Goal: Transaction & Acquisition: Purchase product/service

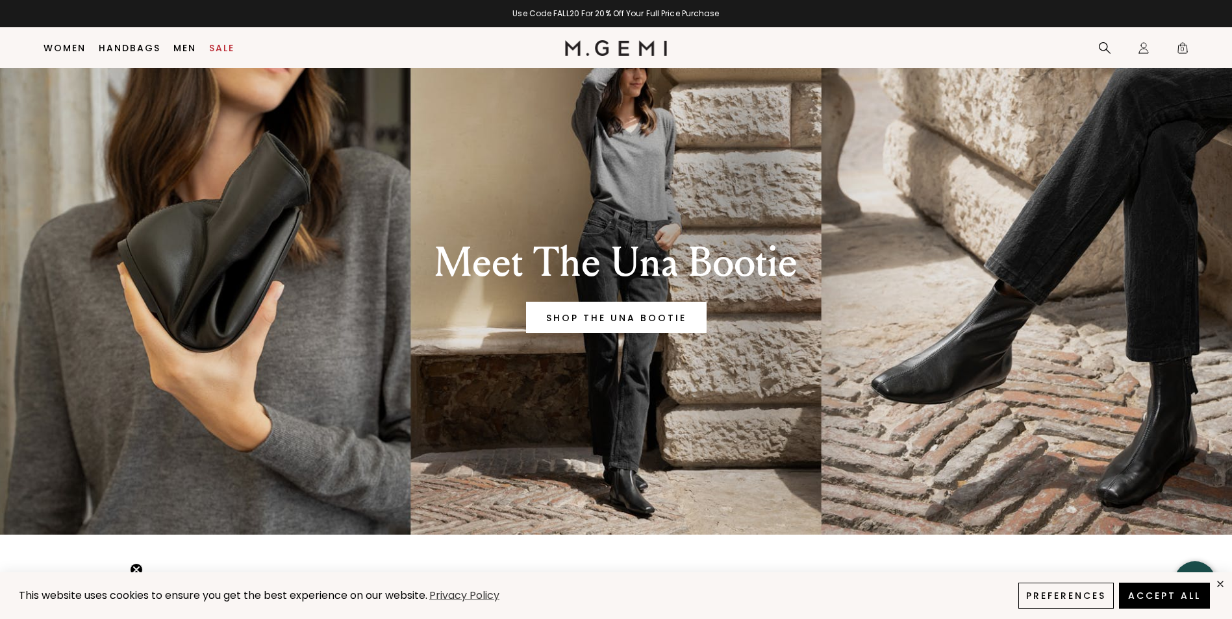
scroll to position [38, 0]
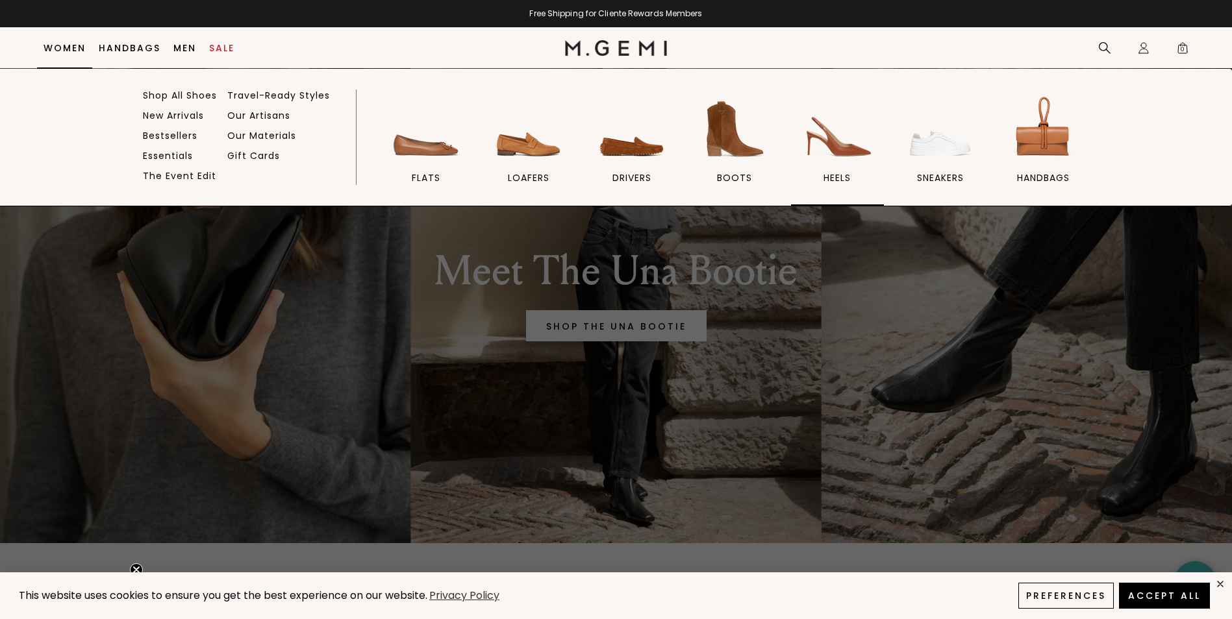
click at [829, 179] on span "heels" at bounding box center [836, 178] width 27 height 12
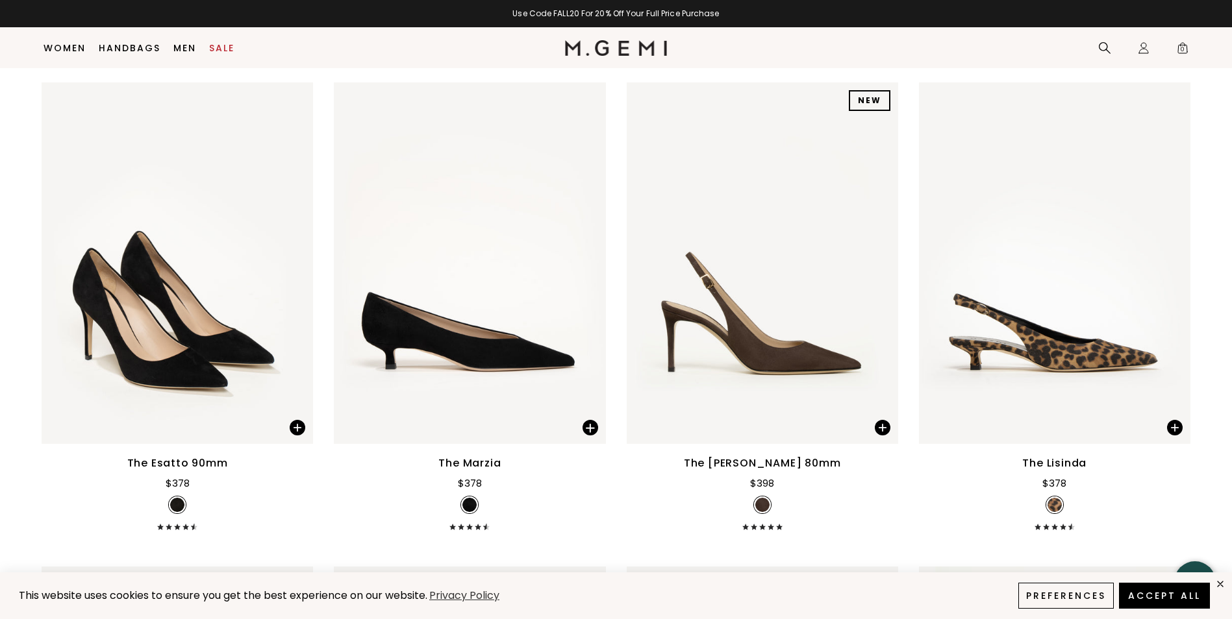
scroll to position [168, 0]
click at [202, 433] on div at bounding box center [177, 435] width 271 height 6
click at [174, 469] on div "The Esatto 90mm" at bounding box center [177, 464] width 101 height 16
click at [190, 371] on img at bounding box center [177, 264] width 271 height 362
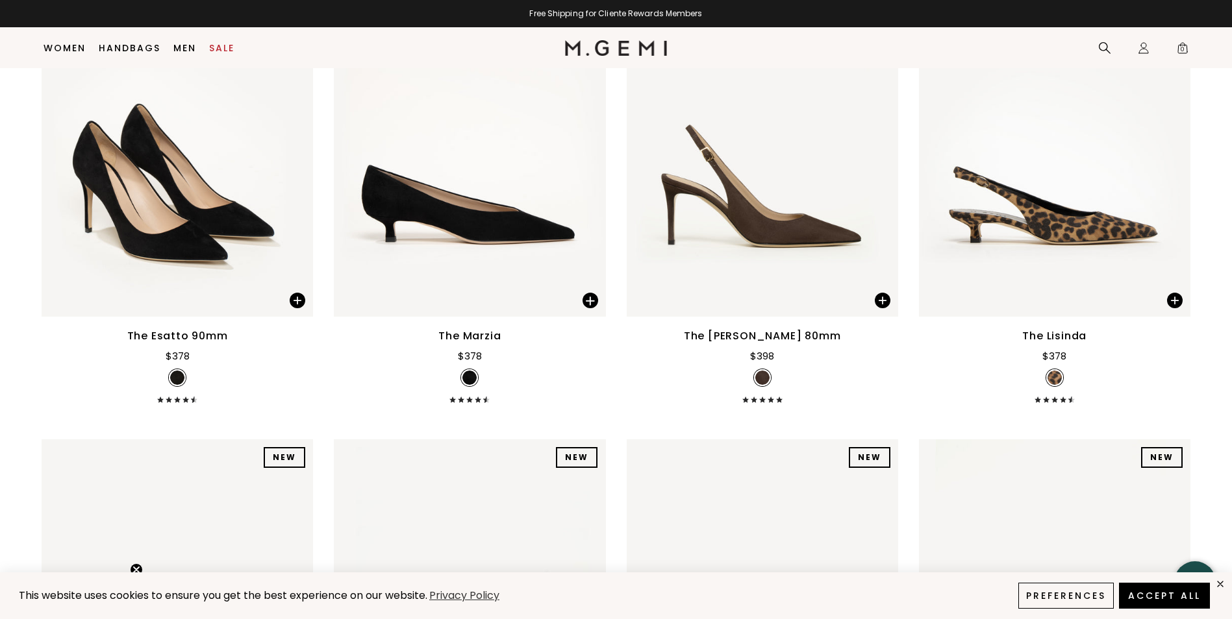
scroll to position [297, 0]
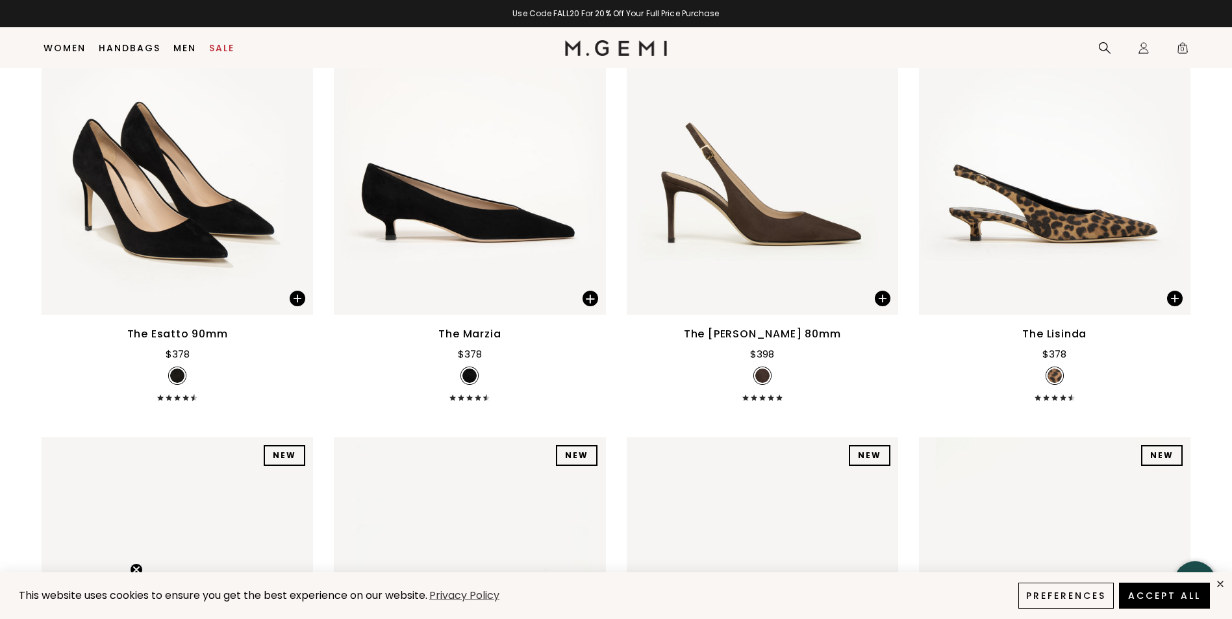
click at [206, 334] on div "The Esatto 90mm" at bounding box center [177, 335] width 101 height 16
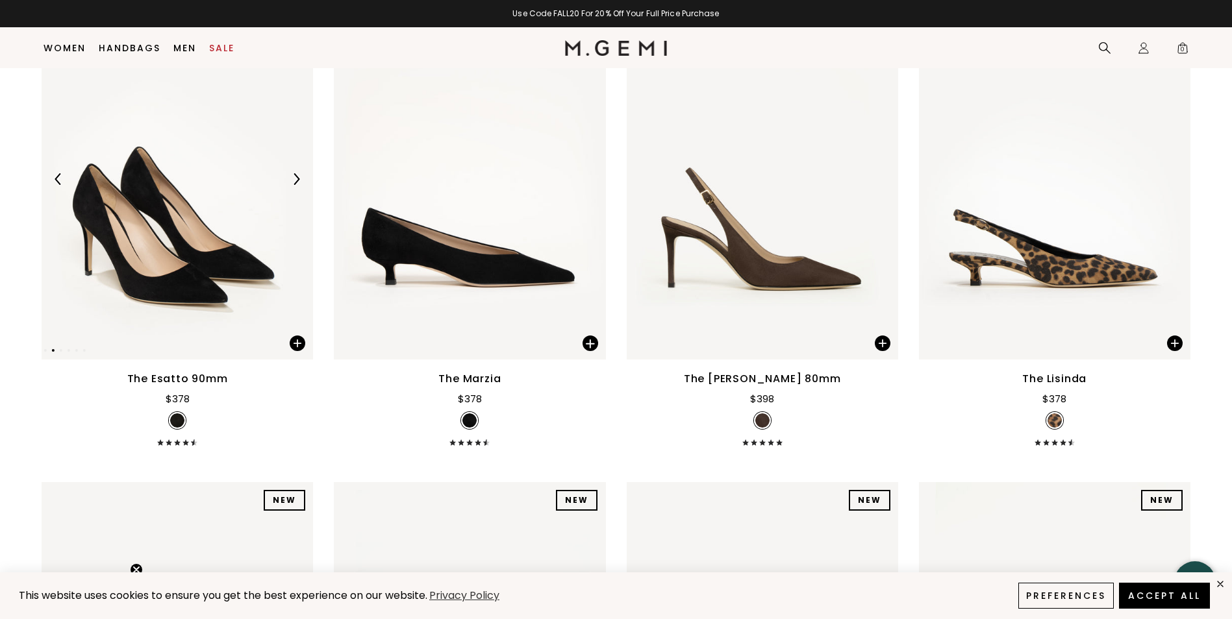
scroll to position [232, 0]
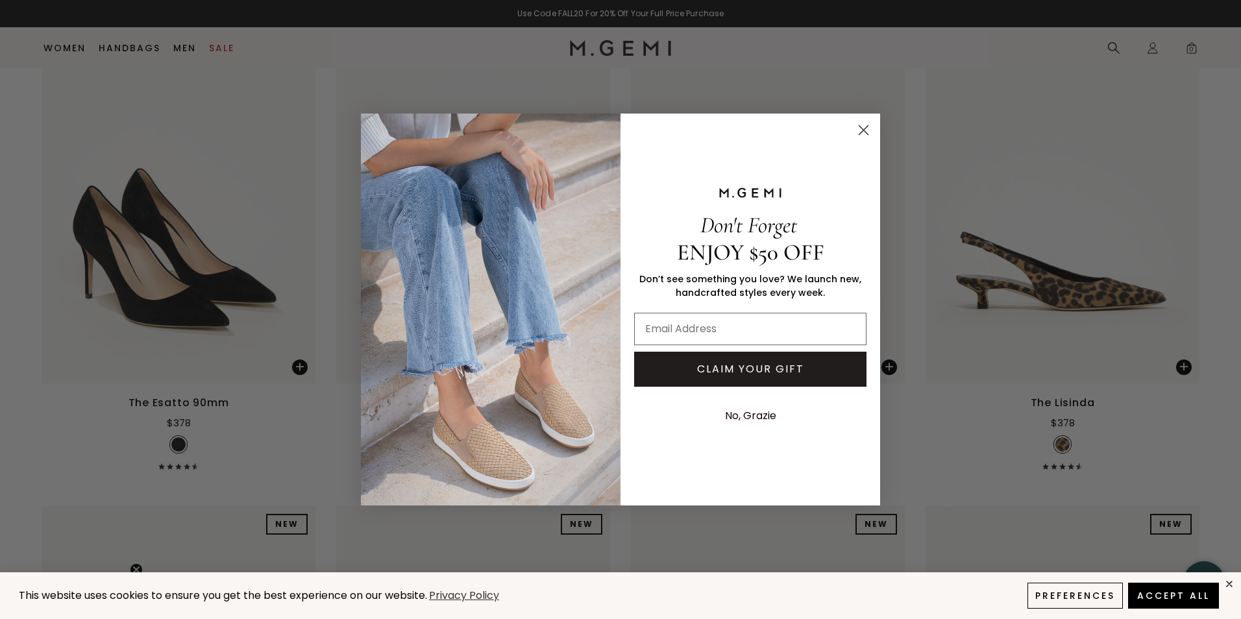
click at [867, 132] on icon "Close dialog" at bounding box center [864, 129] width 9 height 9
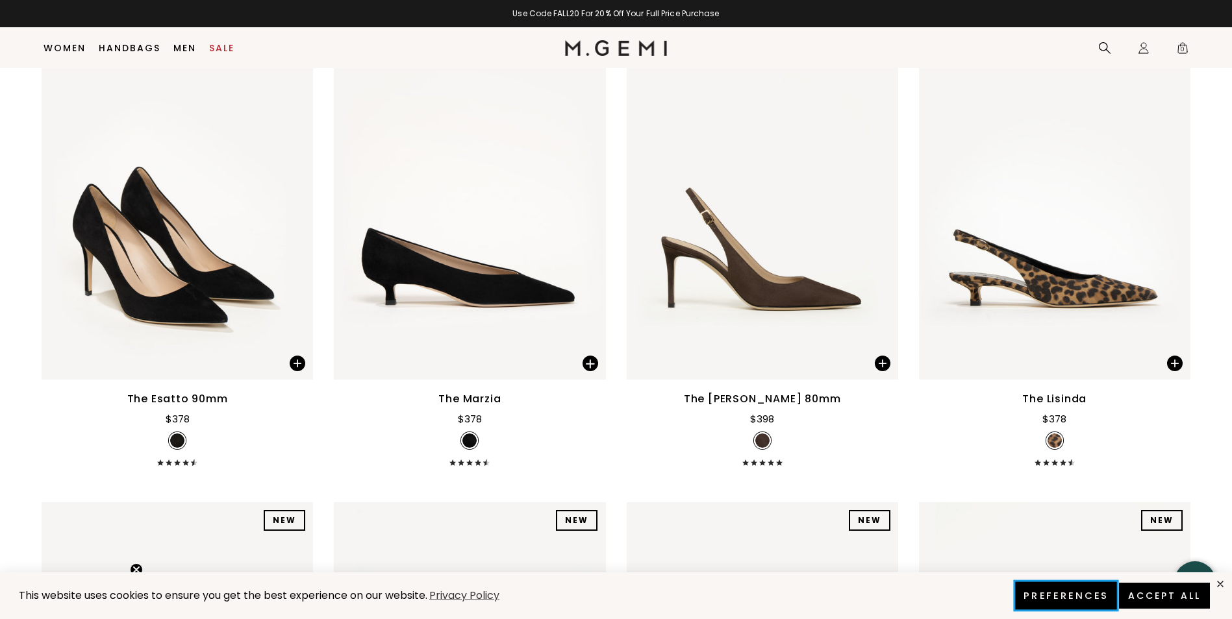
click at [1025, 597] on button "Preferences" at bounding box center [1065, 595] width 101 height 27
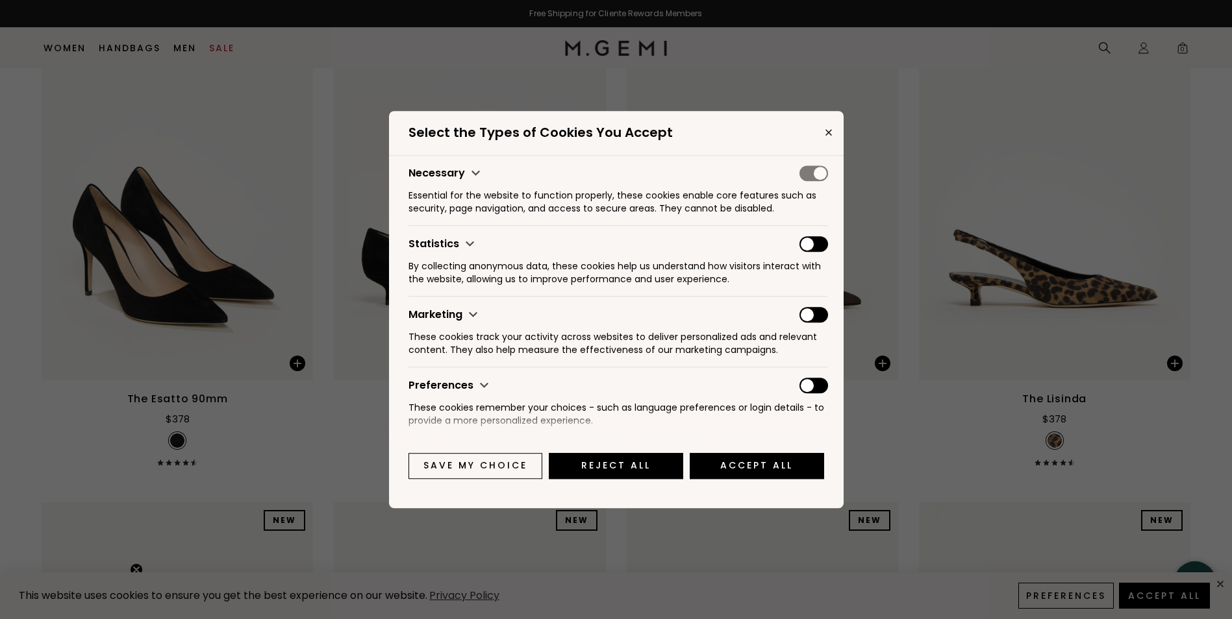
click at [821, 174] on div "Necessary" at bounding box center [617, 174] width 419 height 16
click at [593, 468] on button "Reject All" at bounding box center [616, 466] width 142 height 27
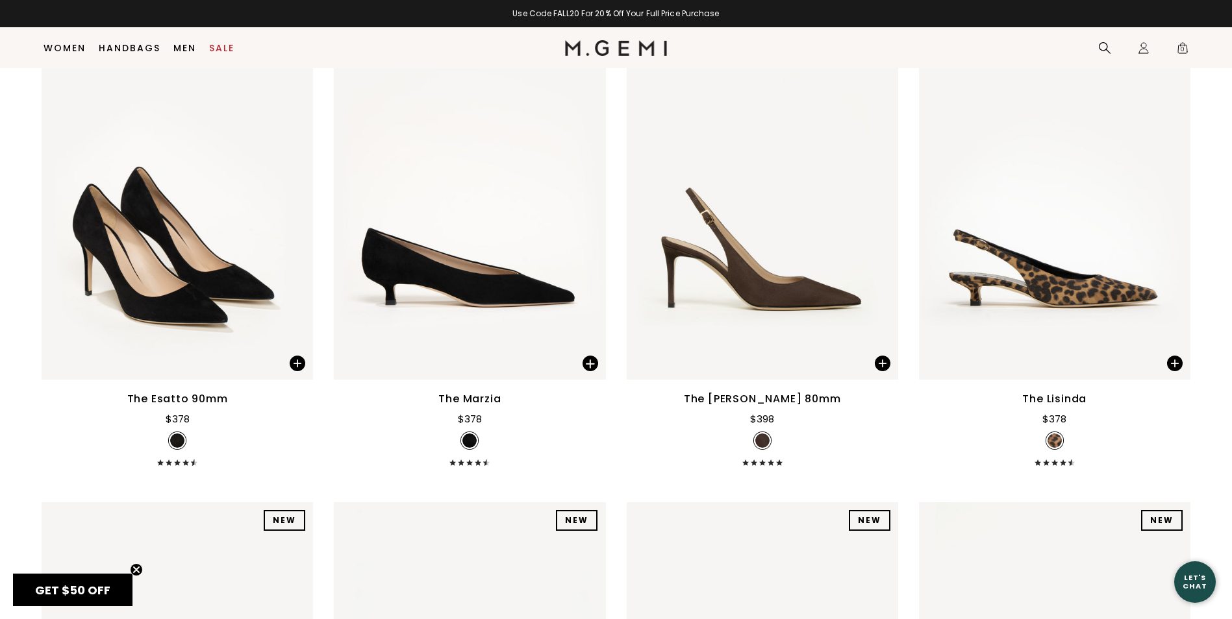
click at [192, 400] on div "The Esatto 90mm" at bounding box center [177, 400] width 101 height 16
click at [158, 312] on img at bounding box center [177, 199] width 271 height 362
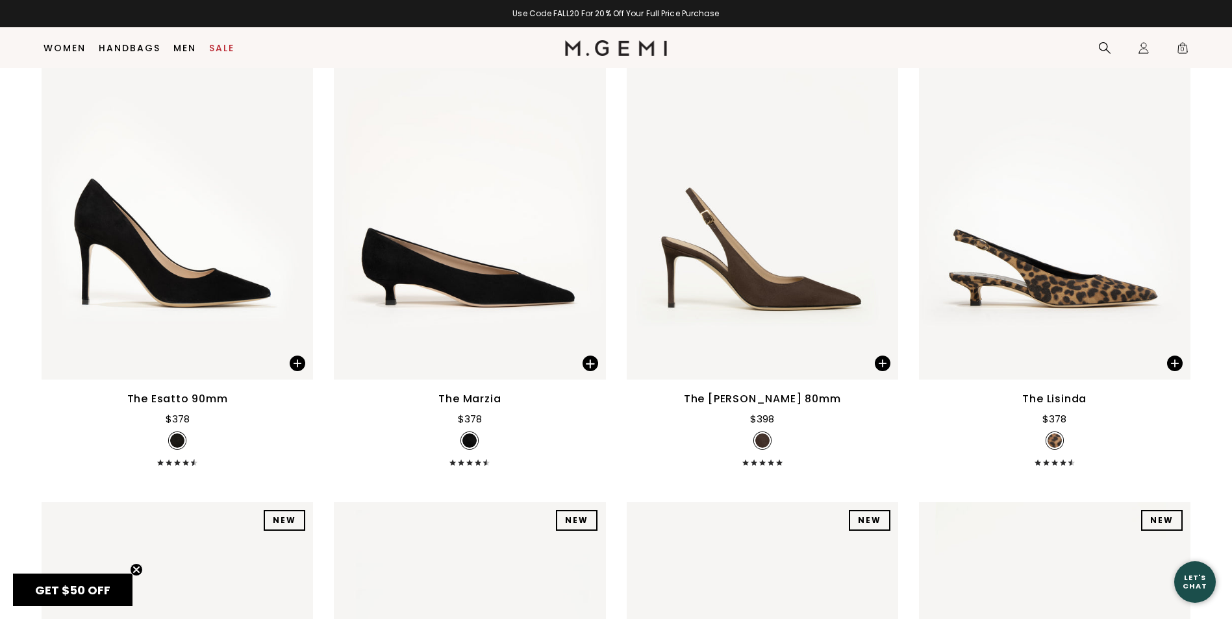
scroll to position [297, 0]
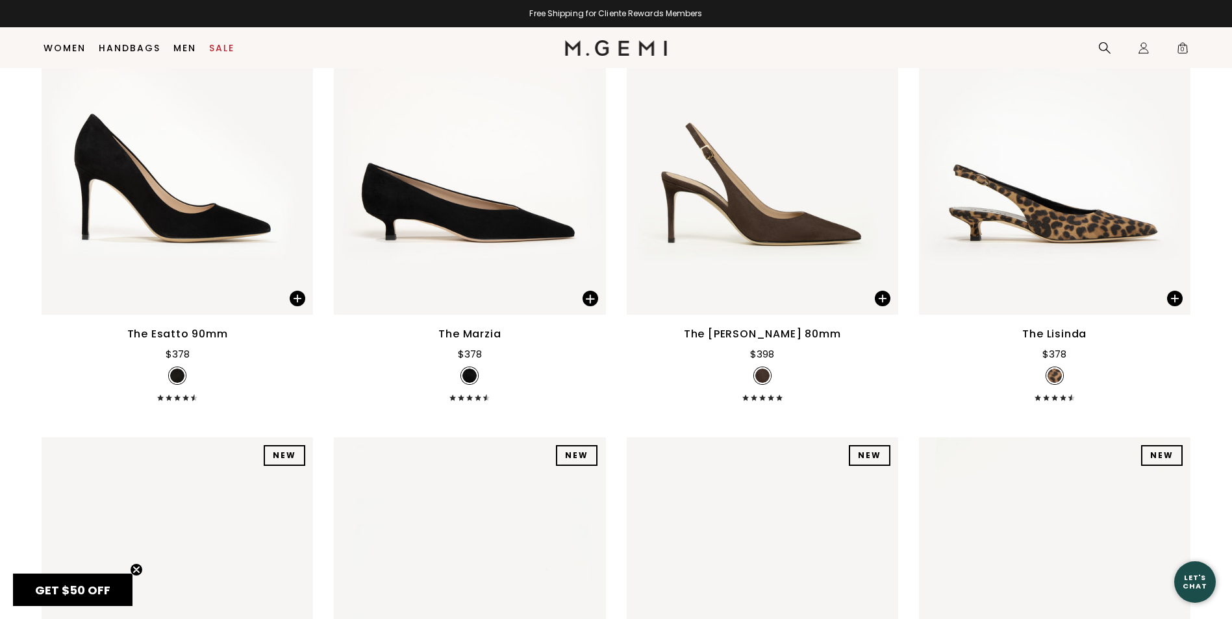
click at [173, 340] on div "The Esatto 90mm" at bounding box center [177, 335] width 101 height 16
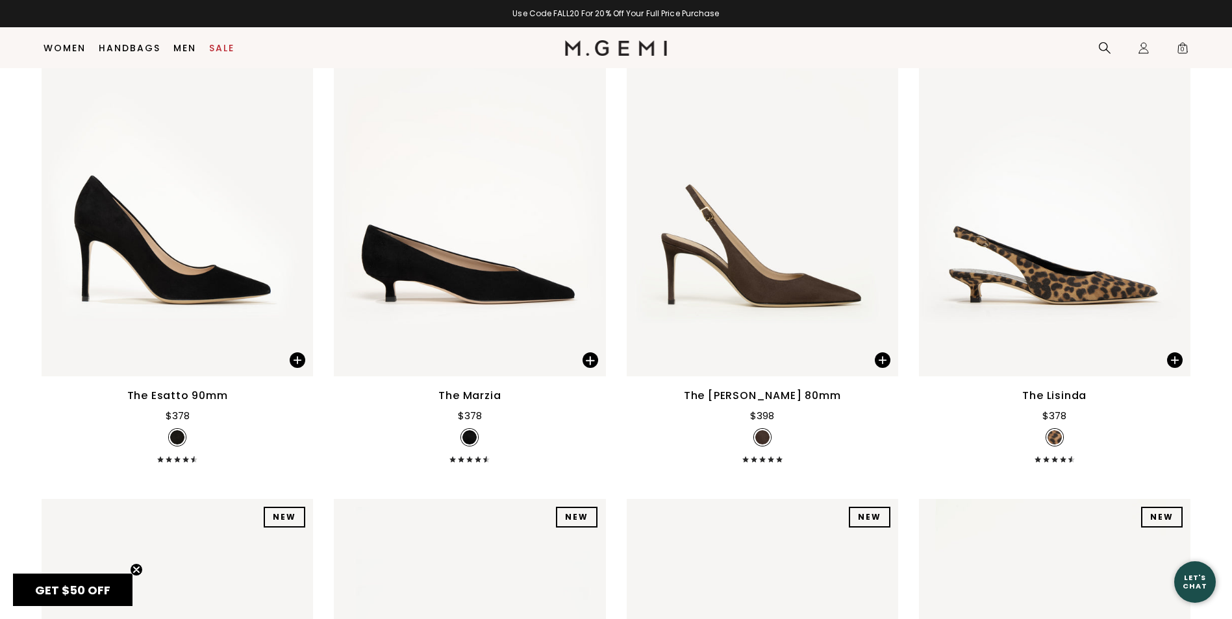
scroll to position [232, 0]
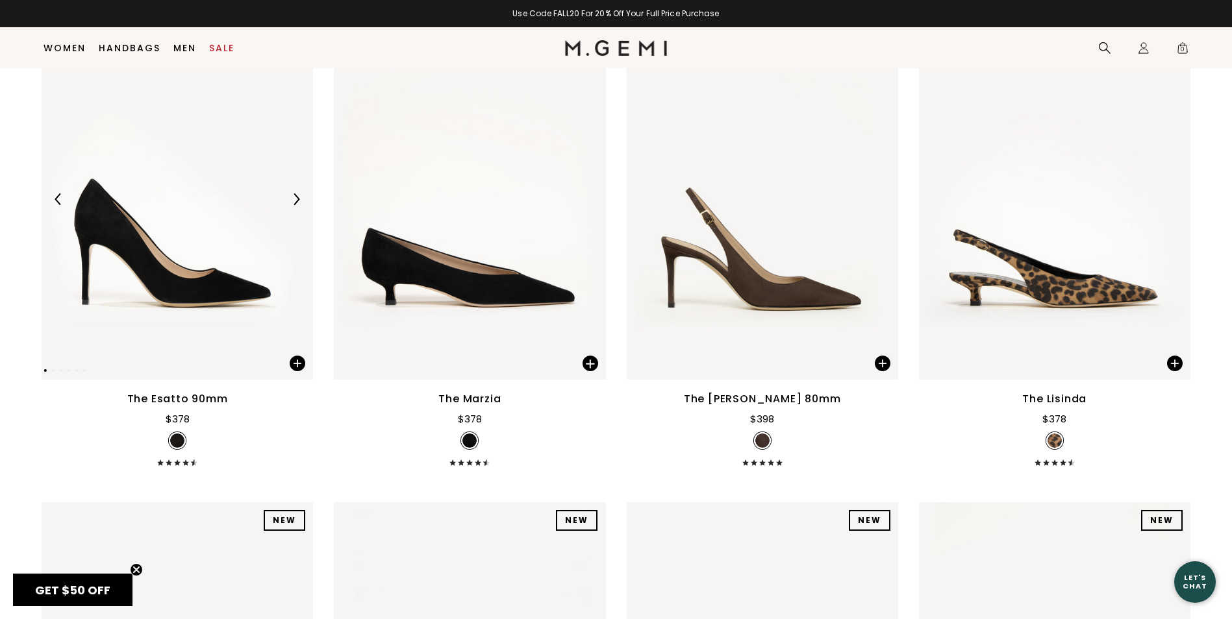
click at [223, 279] on img at bounding box center [177, 199] width 271 height 362
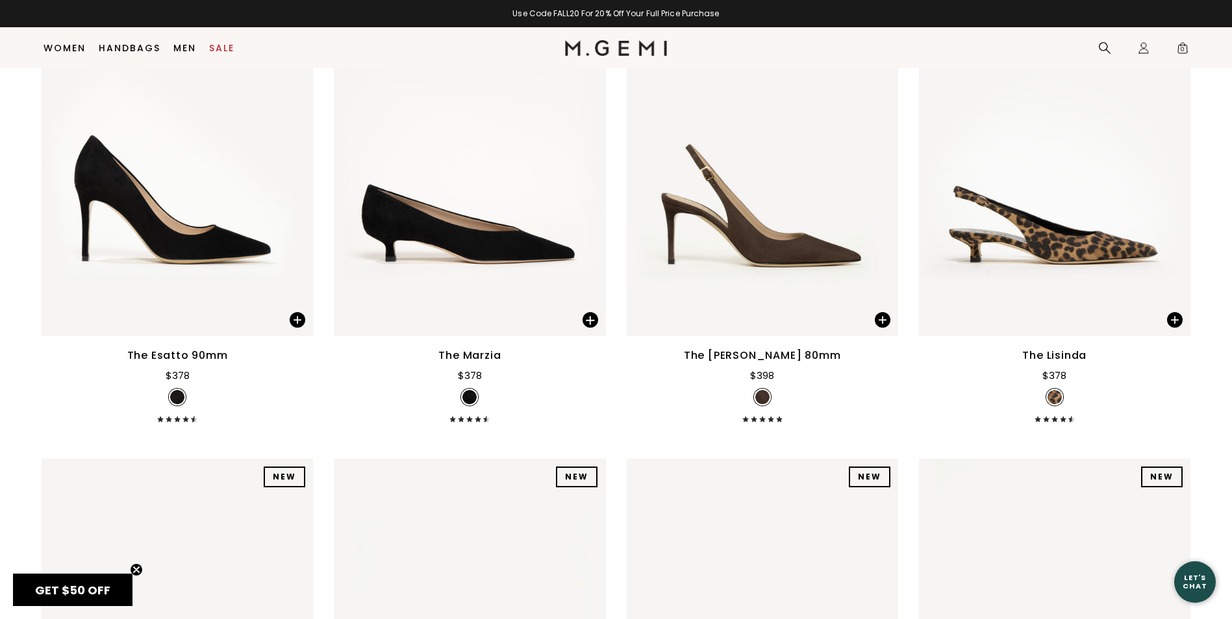
scroll to position [297, 0]
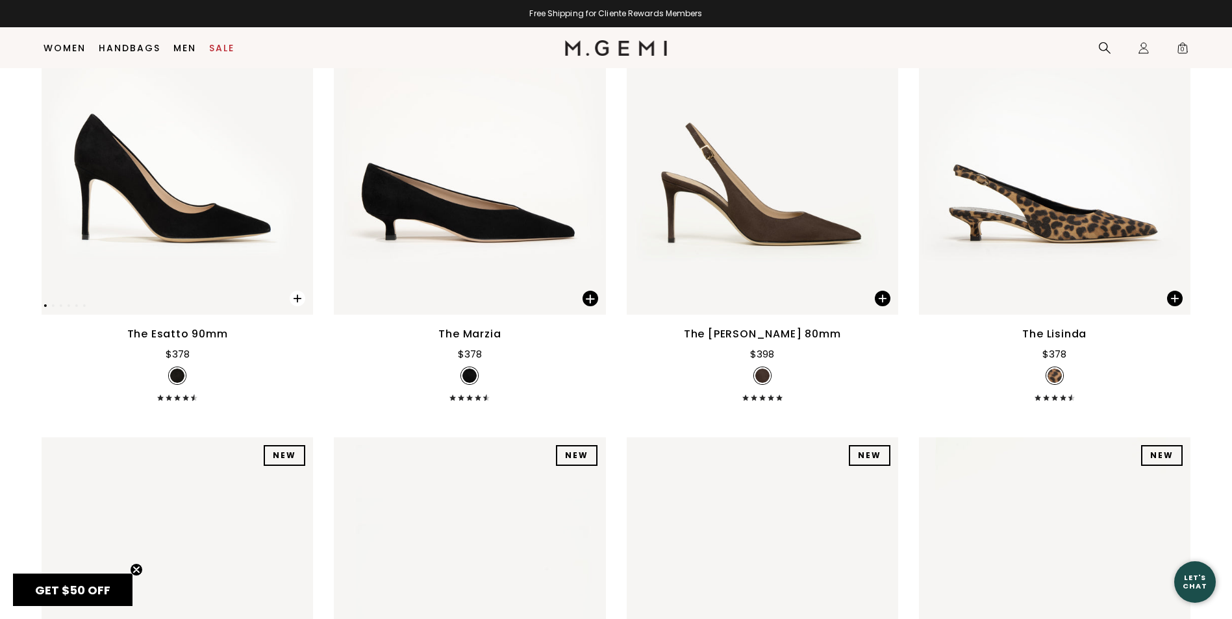
click at [297, 299] on span at bounding box center [298, 299] width 16 height 16
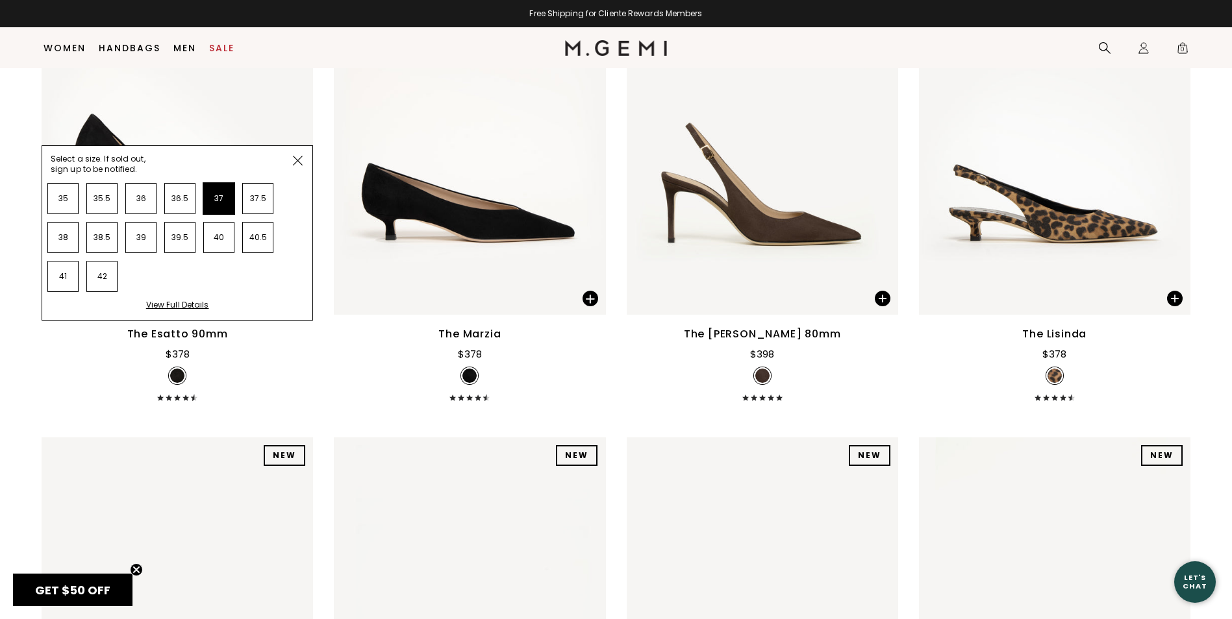
click at [218, 201] on li "37" at bounding box center [218, 198] width 31 height 31
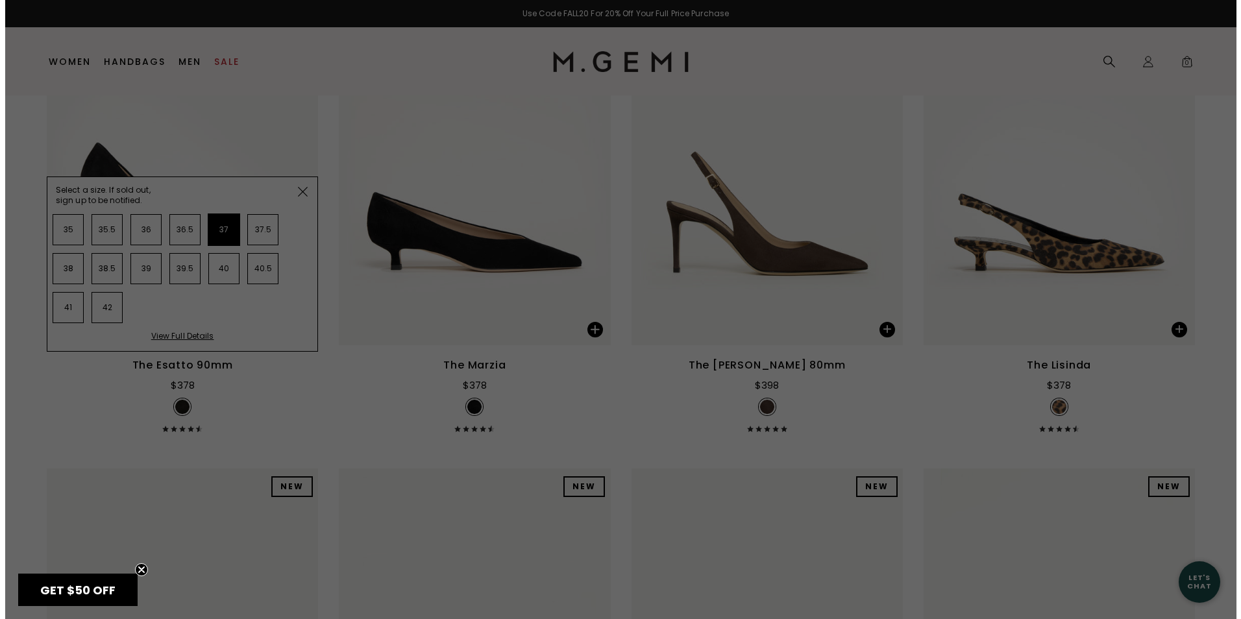
scroll to position [0, 0]
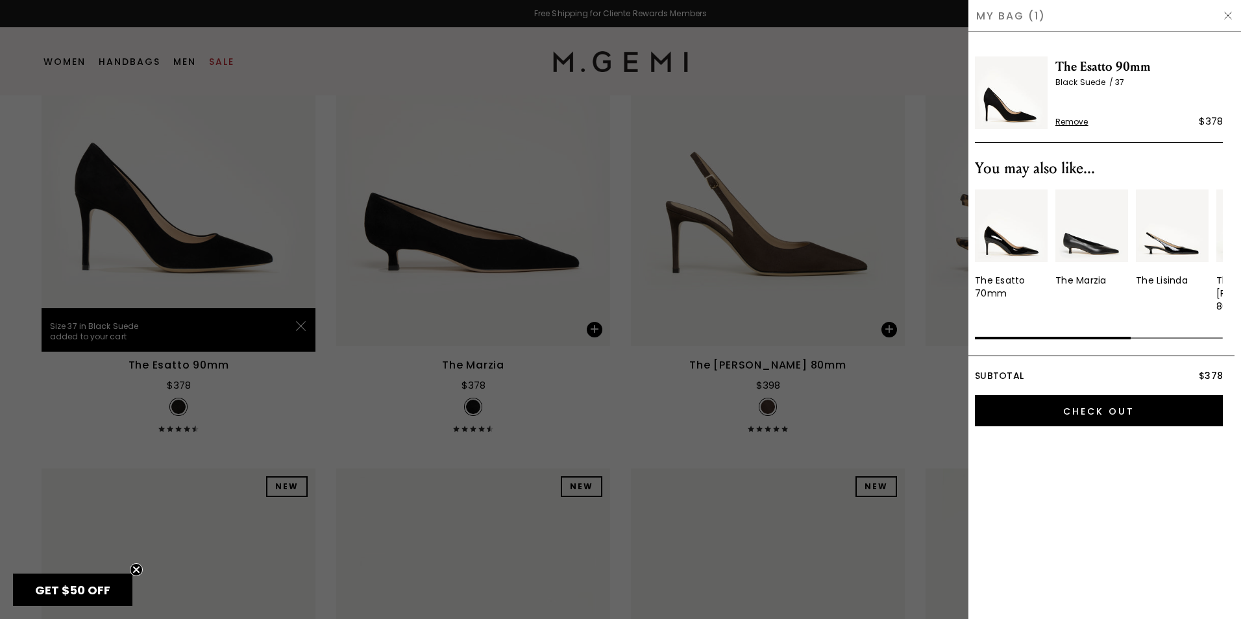
click at [1073, 121] on span "Remove" at bounding box center [1072, 122] width 33 height 10
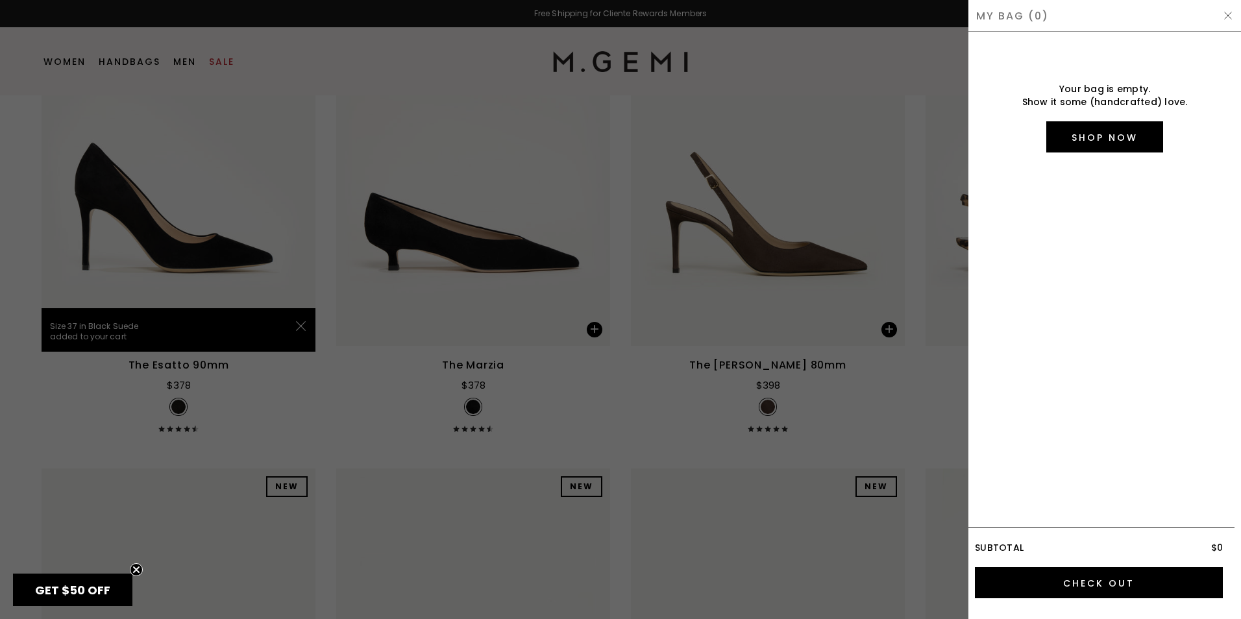
click at [1228, 19] on img at bounding box center [1228, 15] width 10 height 10
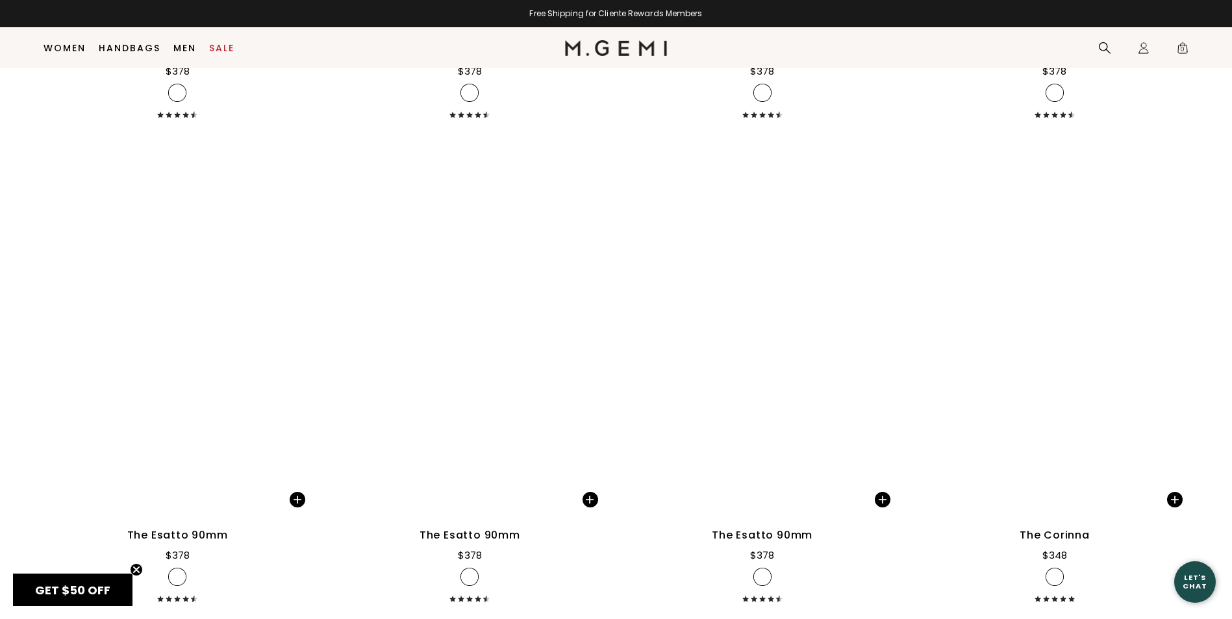
scroll to position [4036, 0]
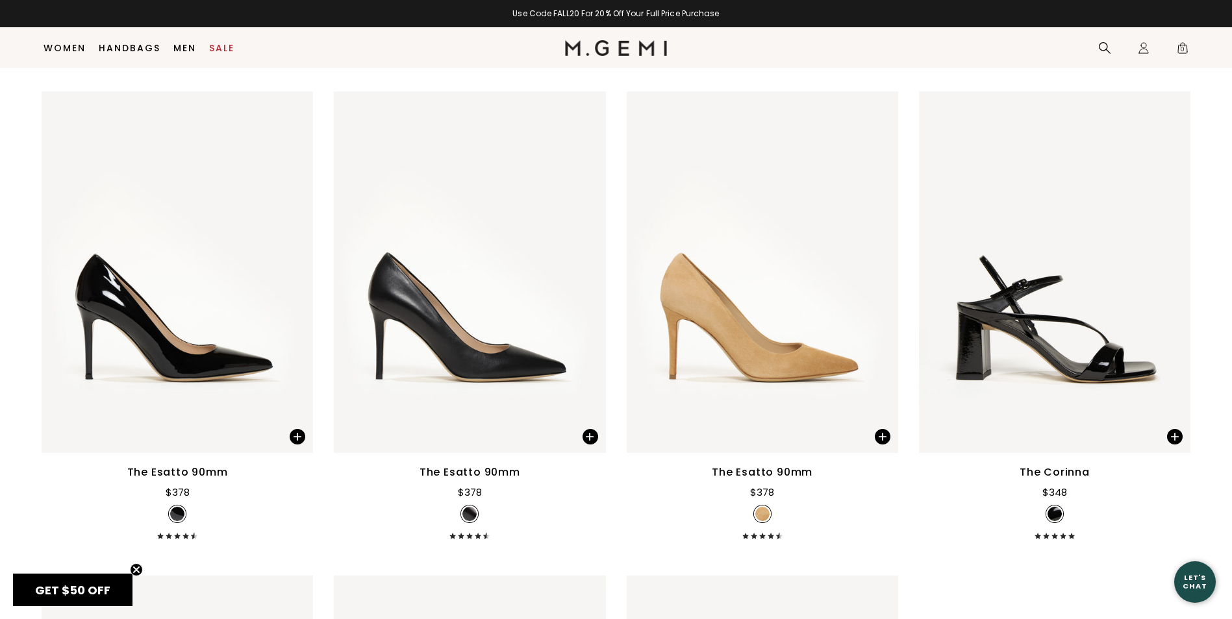
click at [467, 470] on div "The Esatto 90mm" at bounding box center [469, 473] width 101 height 16
click at [587, 434] on span at bounding box center [590, 437] width 16 height 16
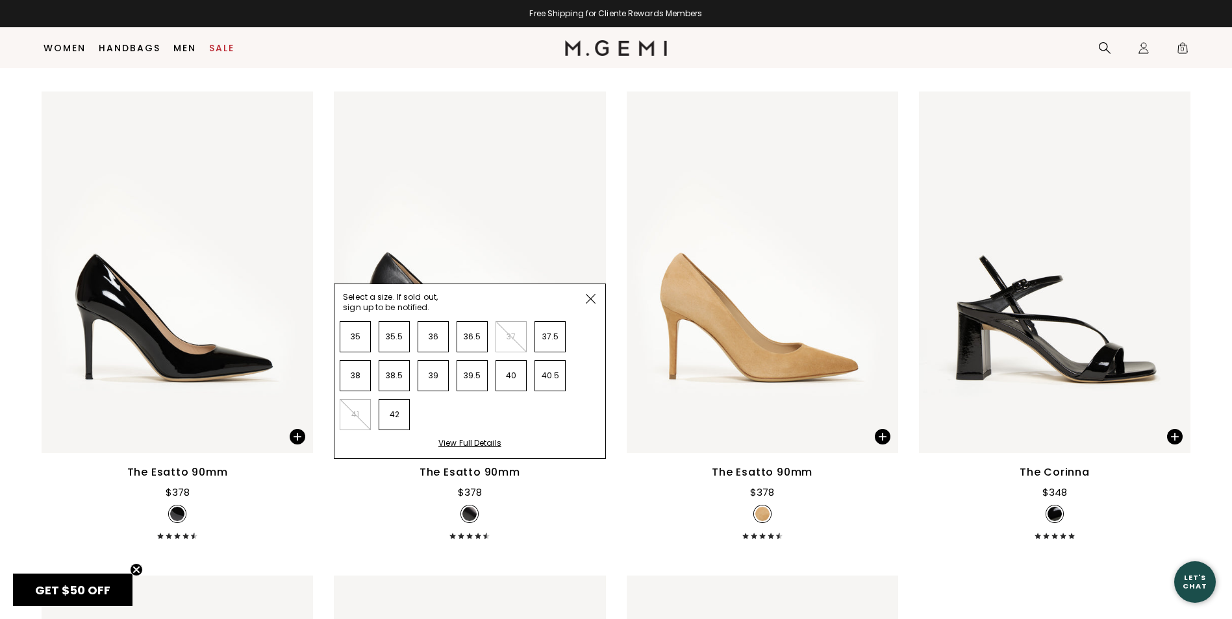
click at [590, 297] on img at bounding box center [591, 299] width 10 height 10
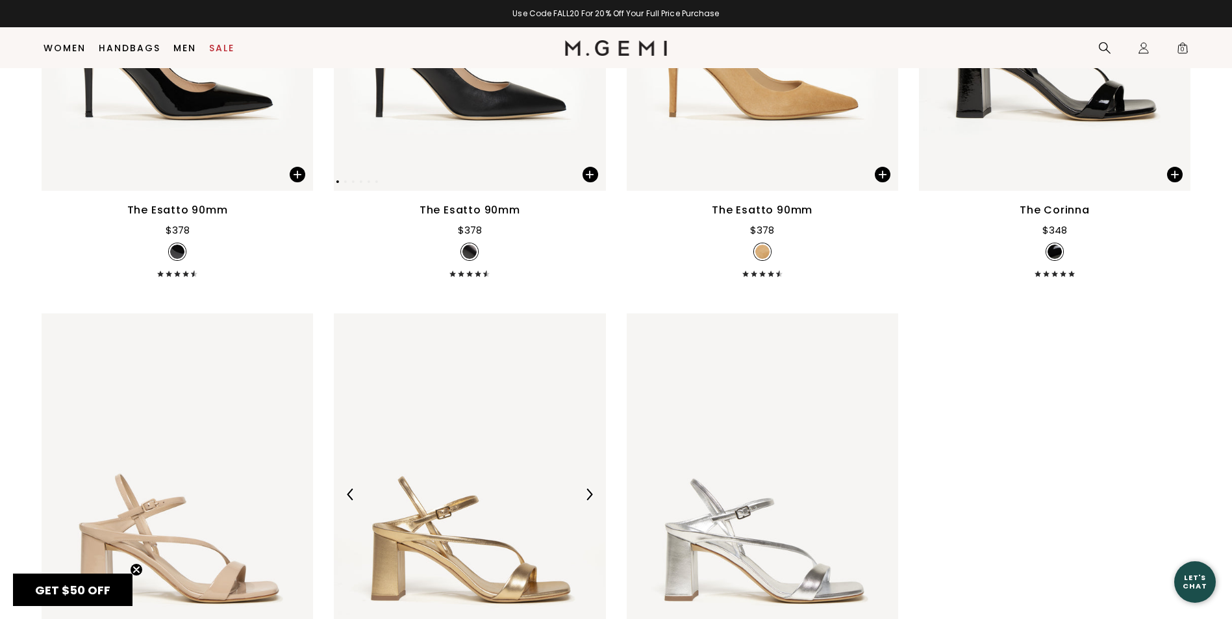
scroll to position [4296, 0]
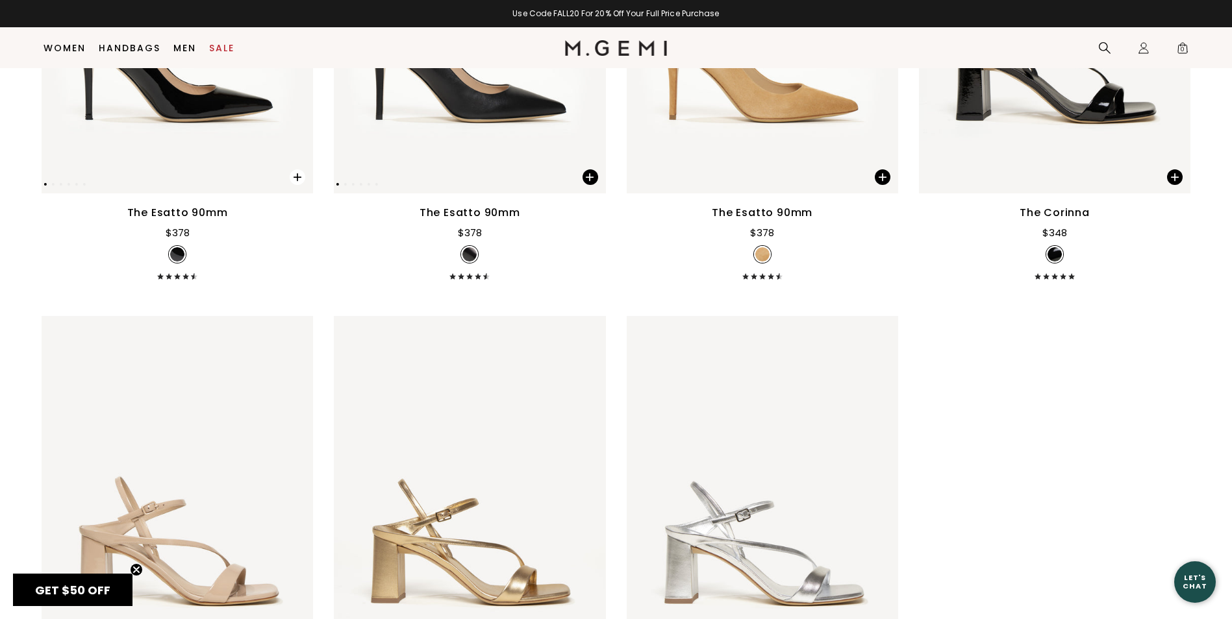
click at [299, 179] on span at bounding box center [298, 177] width 16 height 16
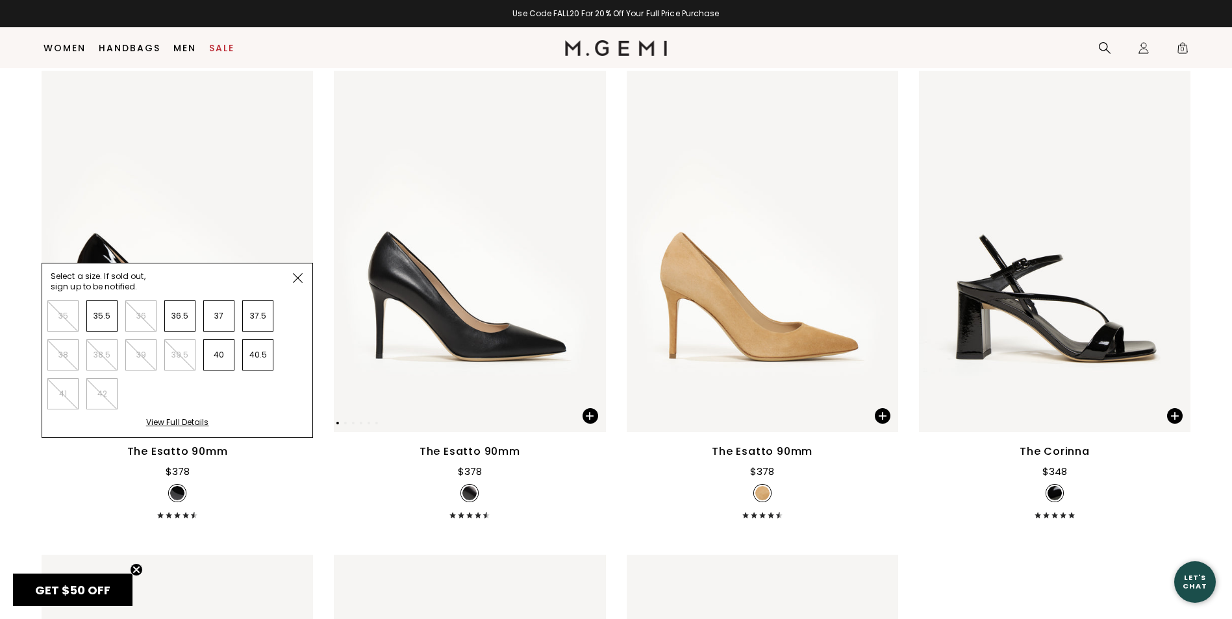
scroll to position [4036, 0]
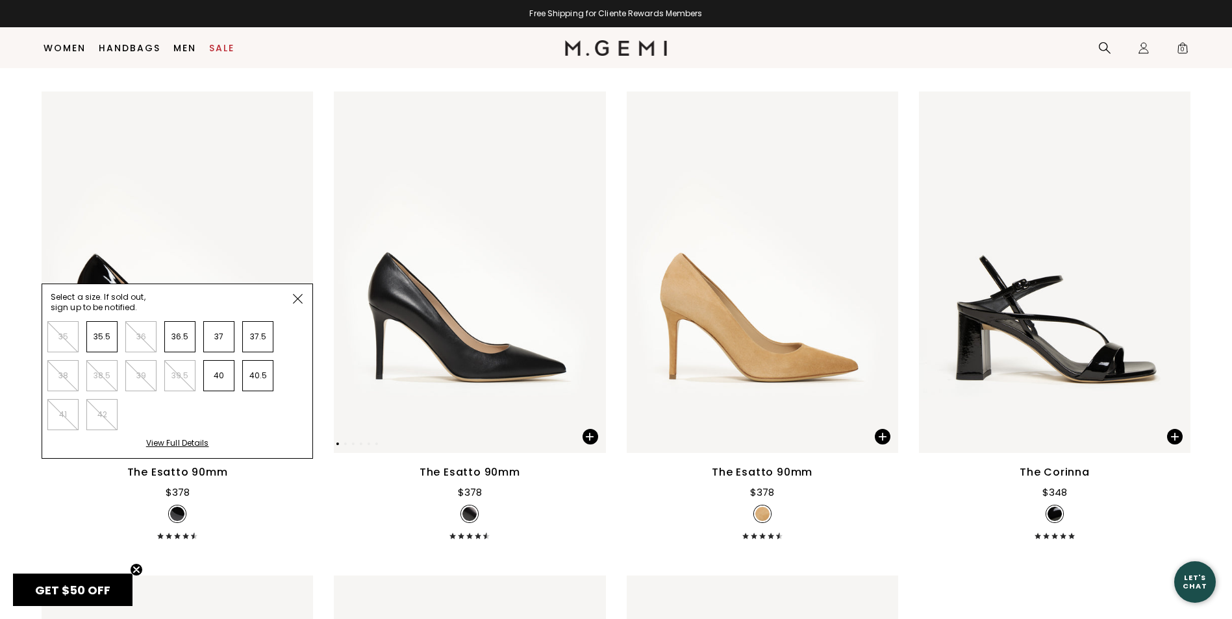
click at [299, 303] on img at bounding box center [298, 299] width 10 height 10
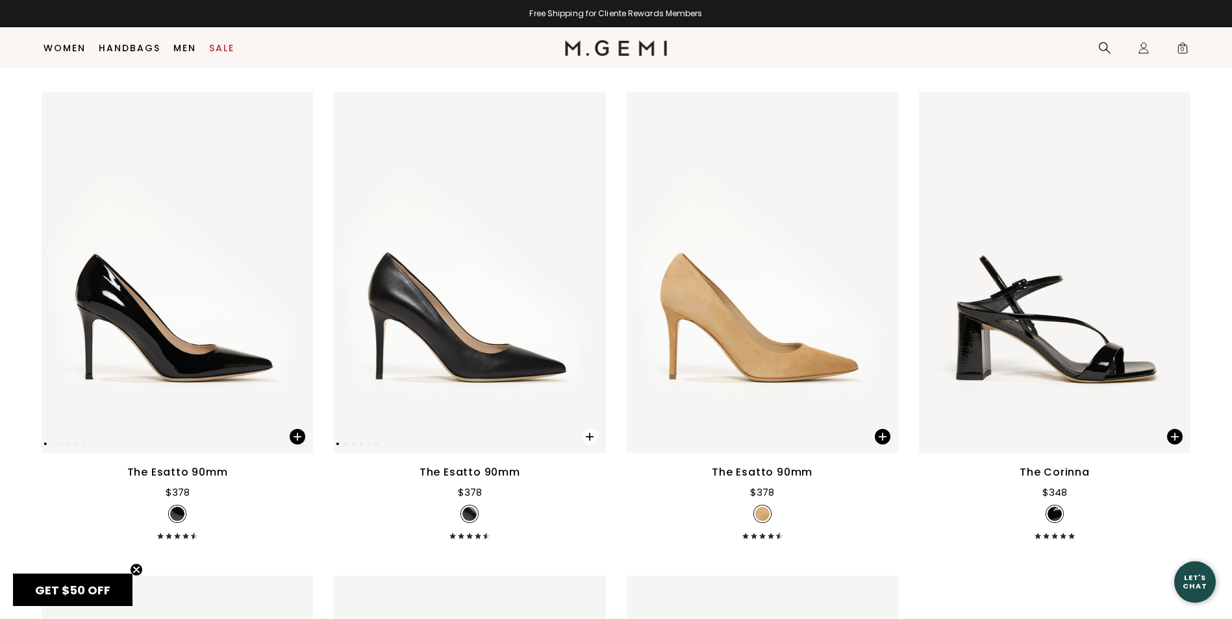
click at [598, 432] on span at bounding box center [583, 433] width 45 height 41
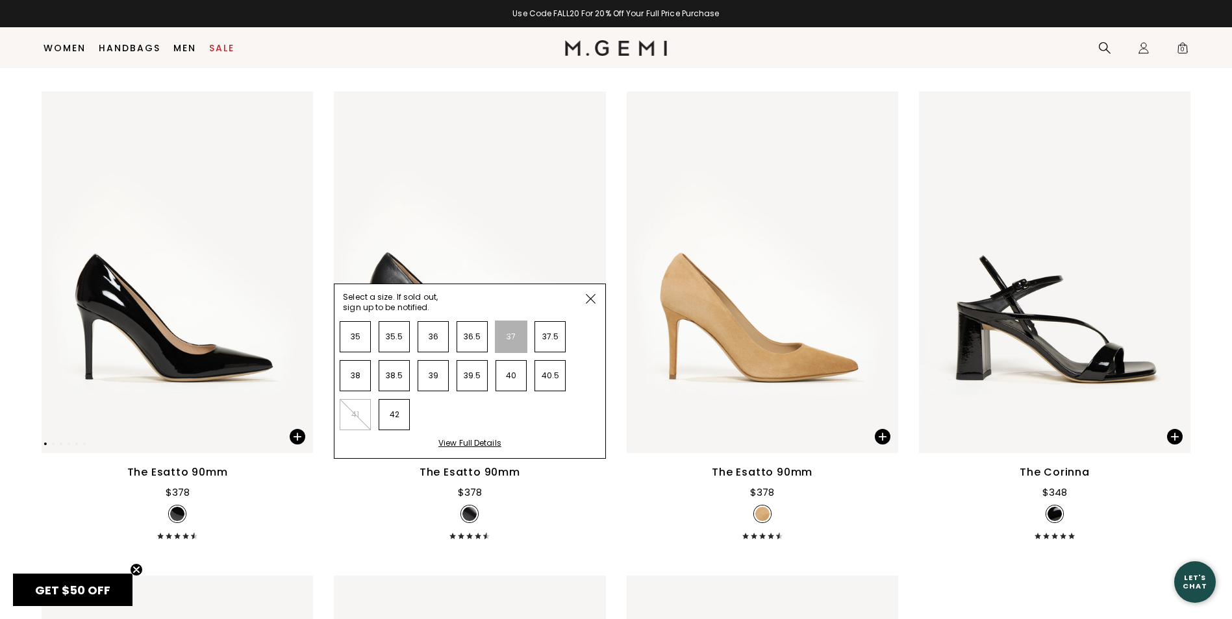
click at [510, 342] on li "37" at bounding box center [510, 336] width 31 height 31
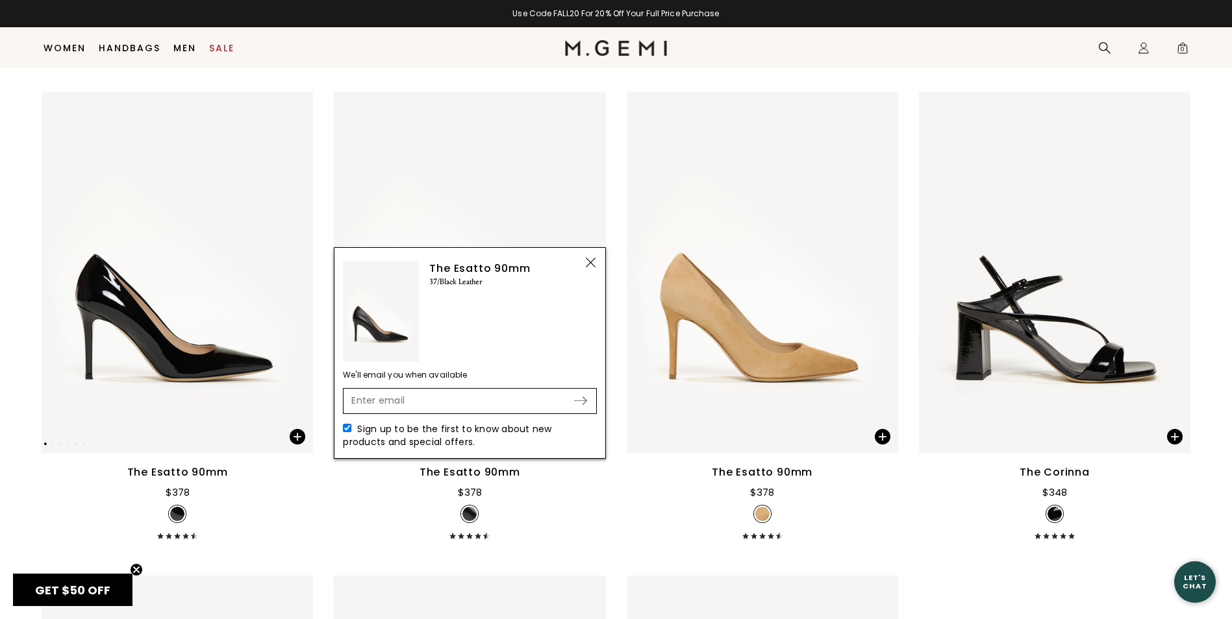
click at [586, 260] on img at bounding box center [591, 263] width 10 height 10
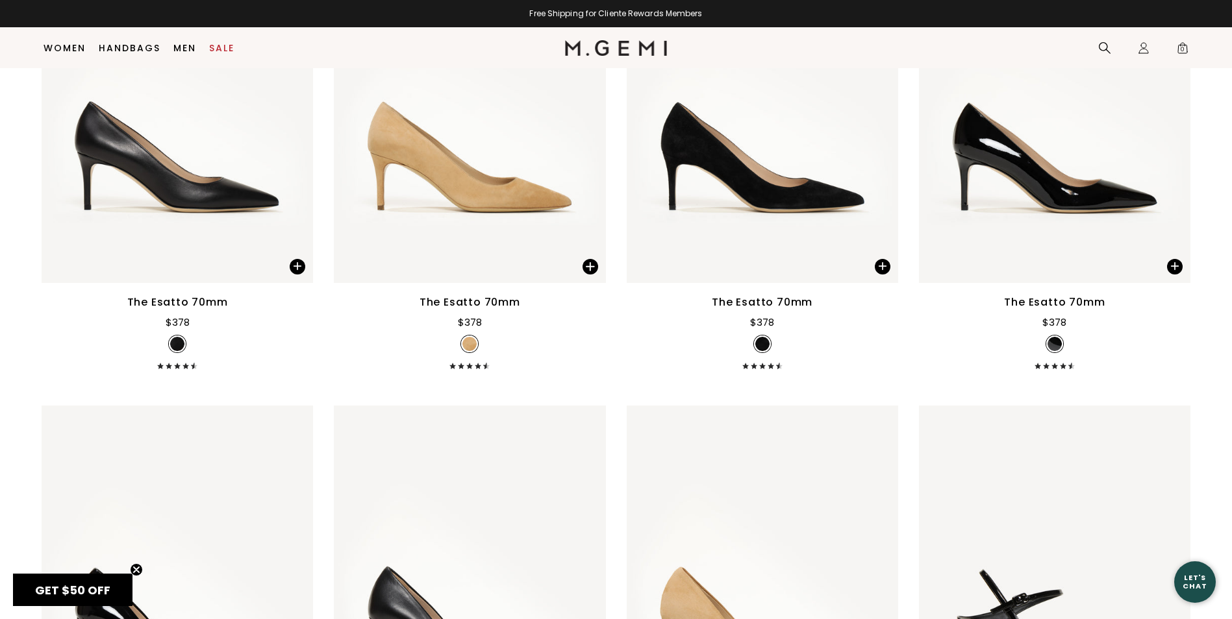
scroll to position [3582, 0]
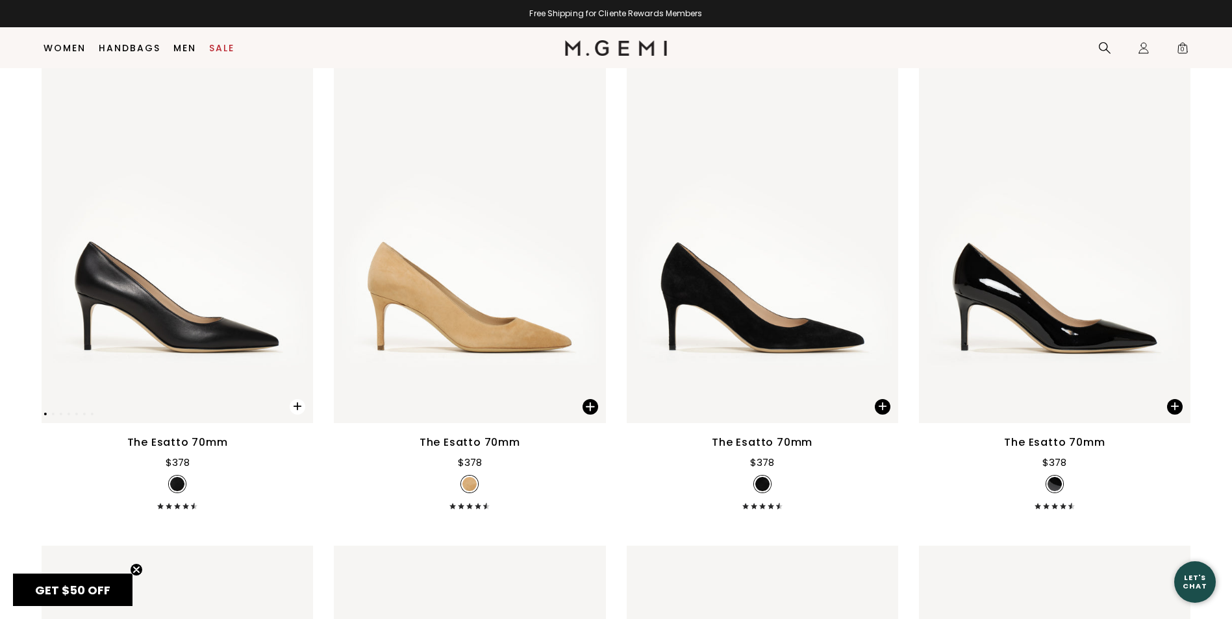
click at [298, 408] on span at bounding box center [298, 407] width 16 height 16
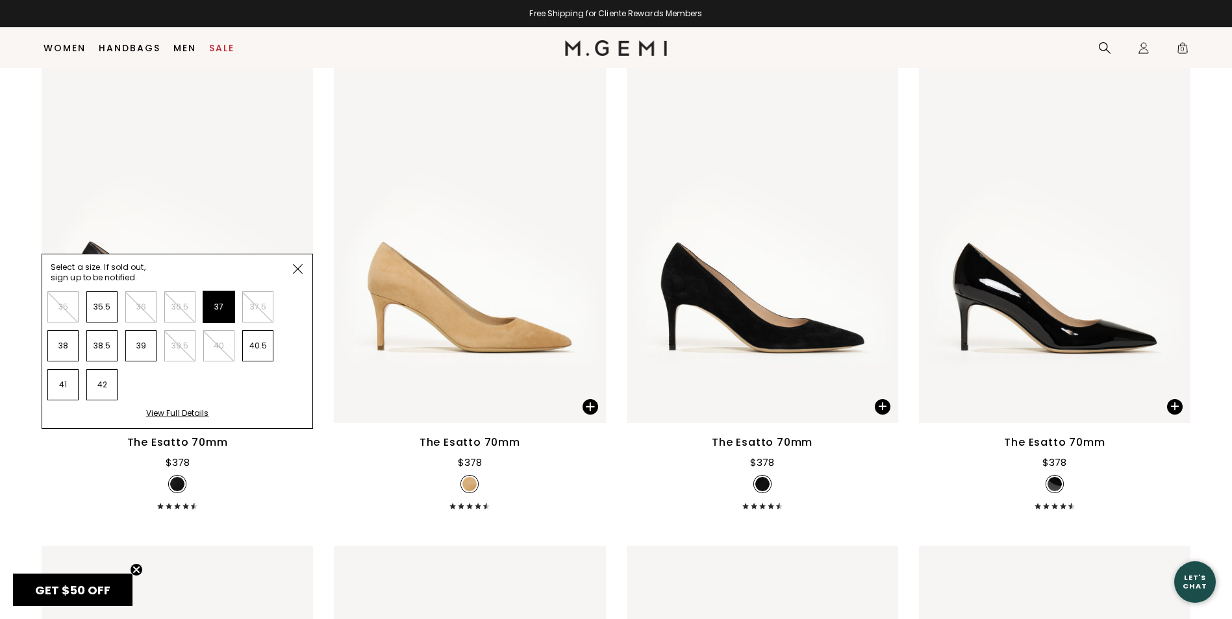
click at [221, 305] on li "37" at bounding box center [218, 307] width 31 height 31
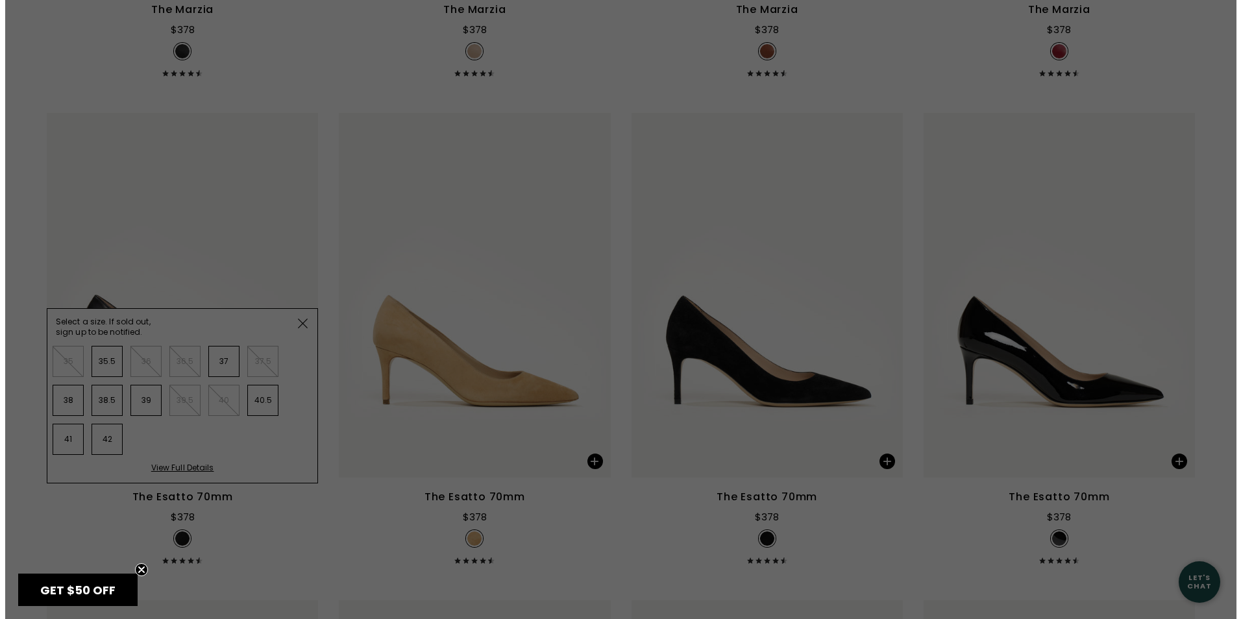
scroll to position [0, 0]
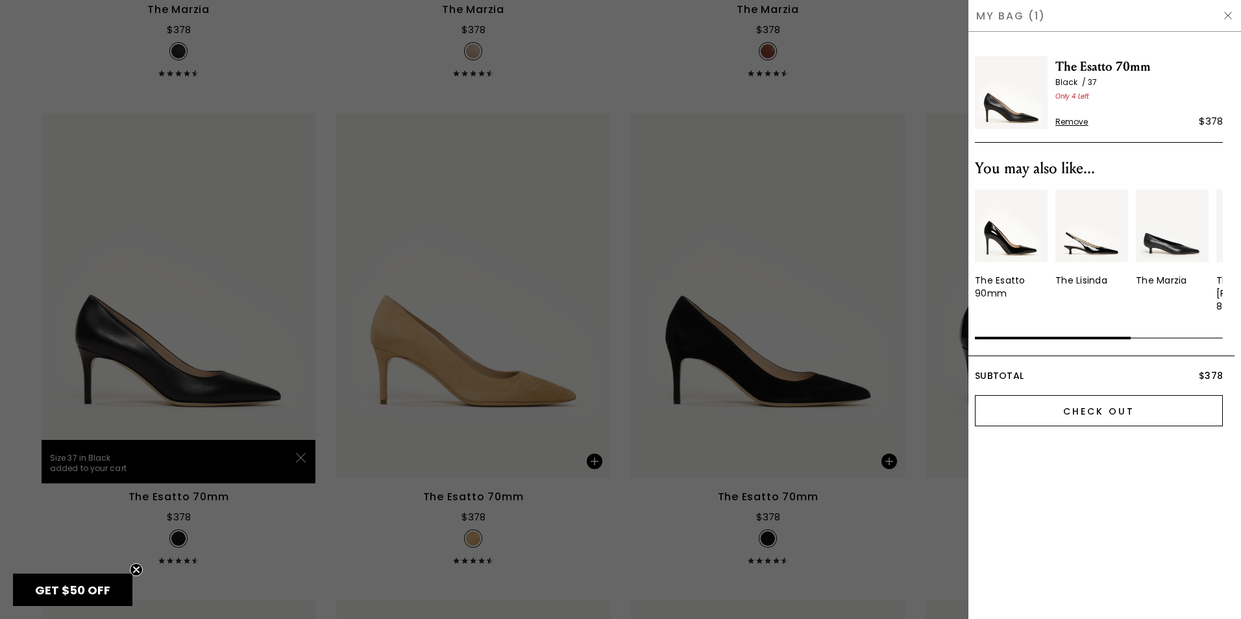
click at [1103, 404] on input "Check Out" at bounding box center [1099, 410] width 248 height 31
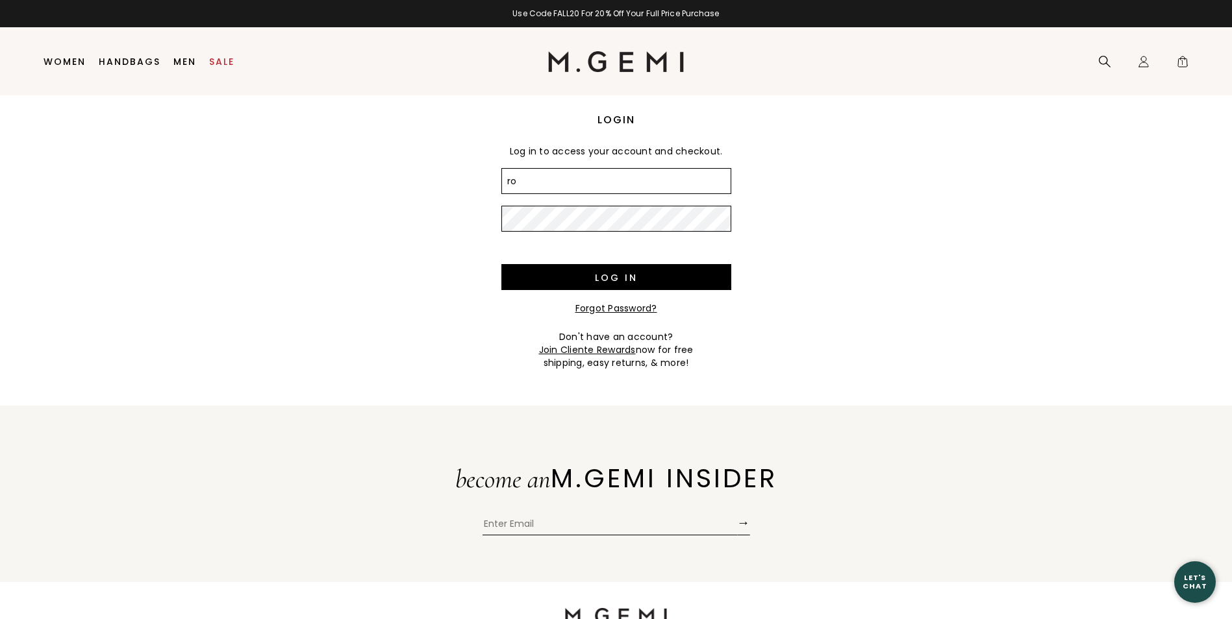
type input "r"
type input "hall@cypresspointrealty.com"
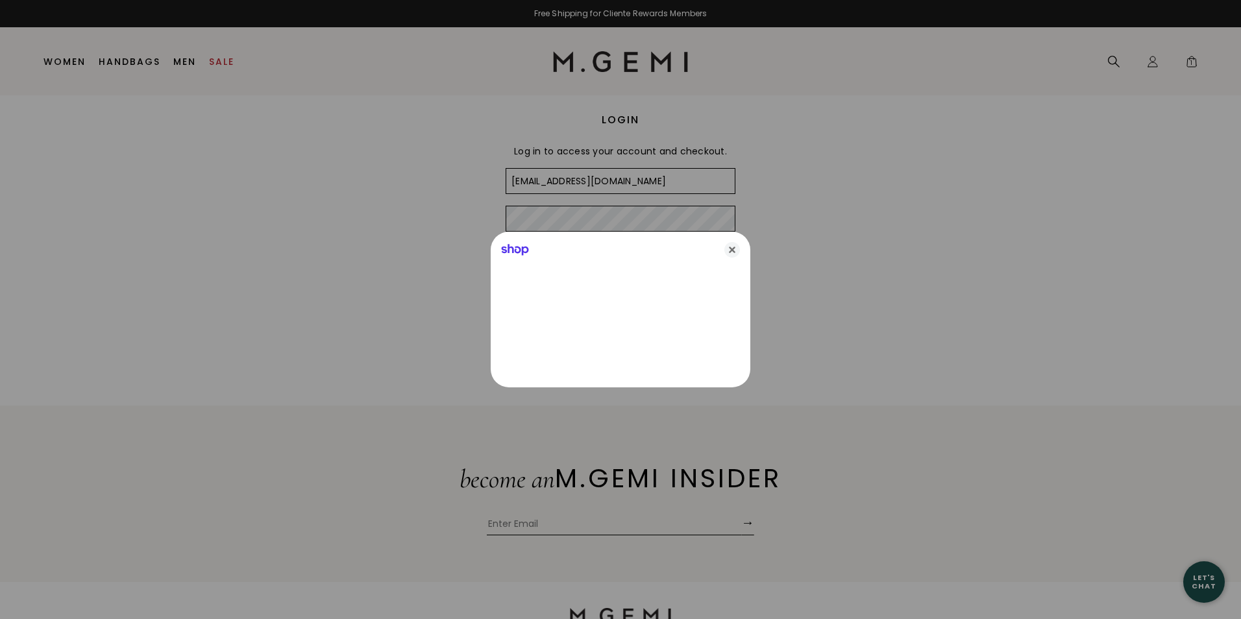
drag, startPoint x: 736, startPoint y: 251, endPoint x: 657, endPoint y: 248, distance: 78.6
click at [732, 251] on icon "Close" at bounding box center [733, 250] width 16 height 16
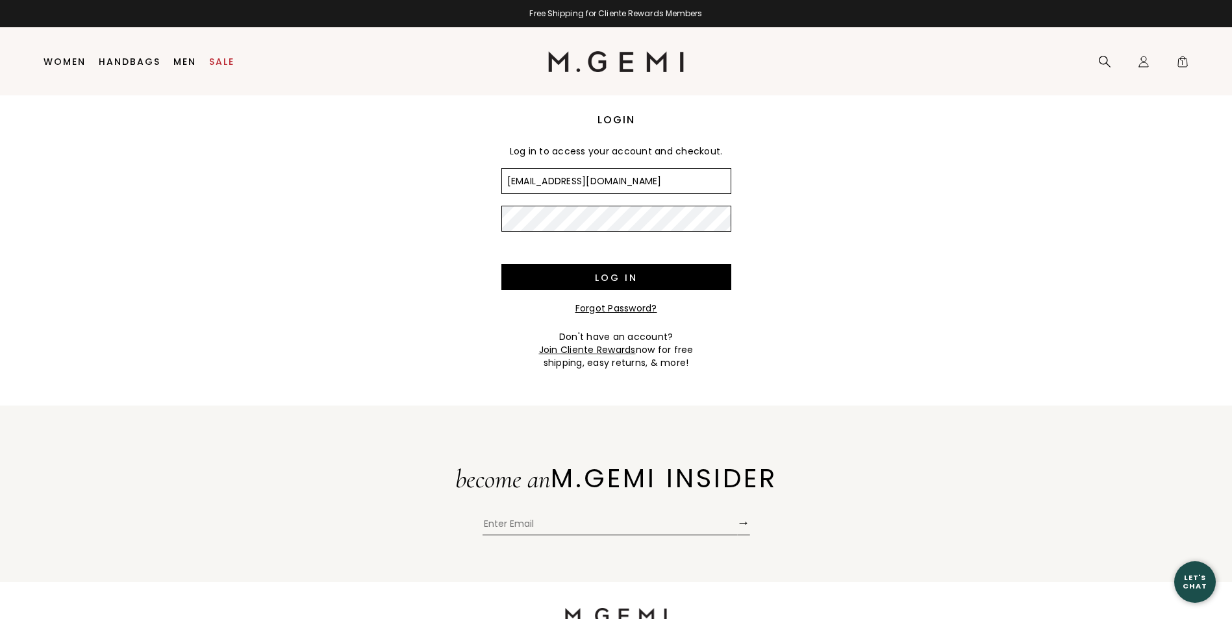
click at [501, 264] on input "Log in" at bounding box center [616, 277] width 230 height 26
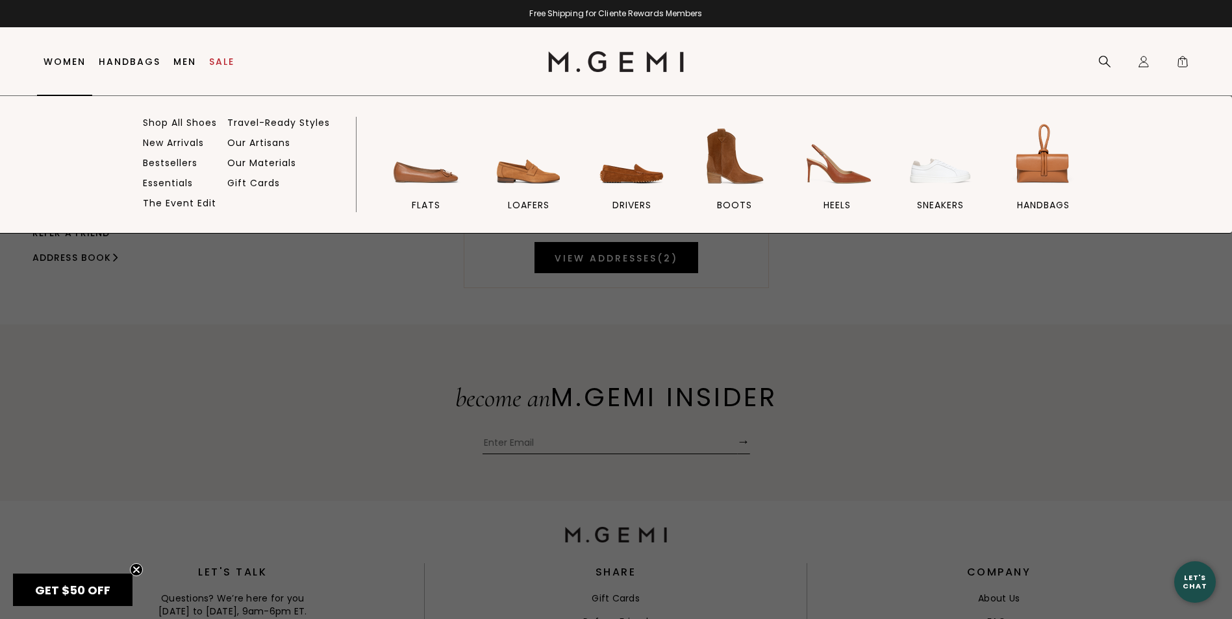
click at [77, 63] on link "Women" at bounding box center [65, 61] width 42 height 10
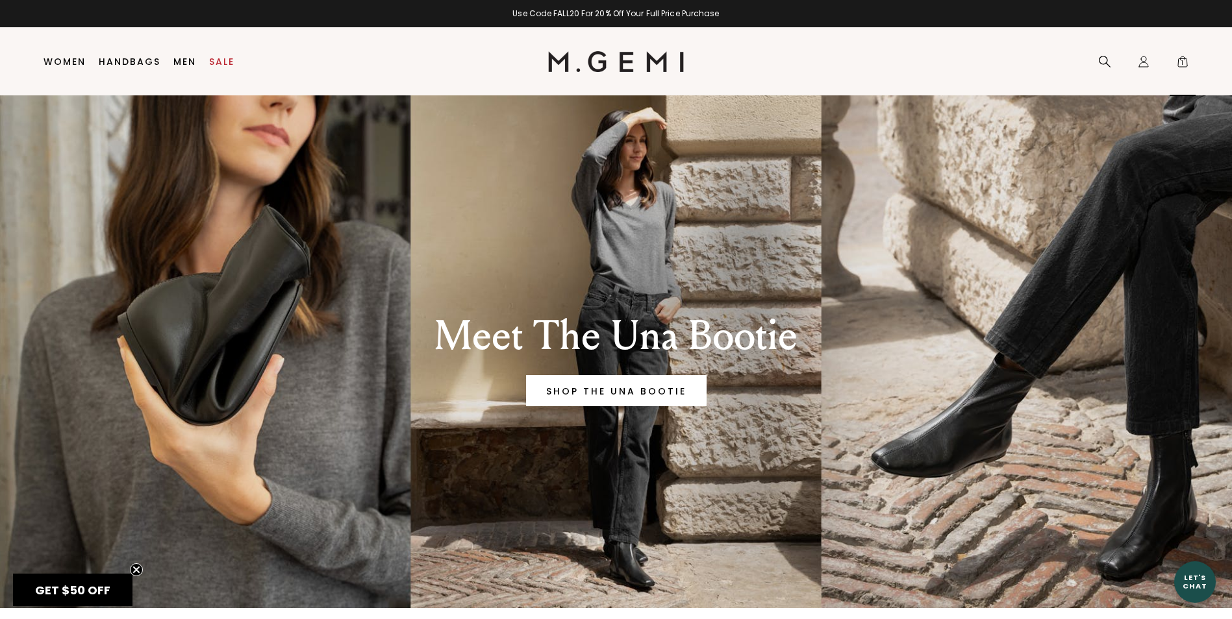
click at [1175, 73] on div "Icons/20x20/bag@2x 1" at bounding box center [1182, 62] width 26 height 68
click at [1186, 60] on link "Icons/20x20/bag@2x 1" at bounding box center [1182, 61] width 13 height 13
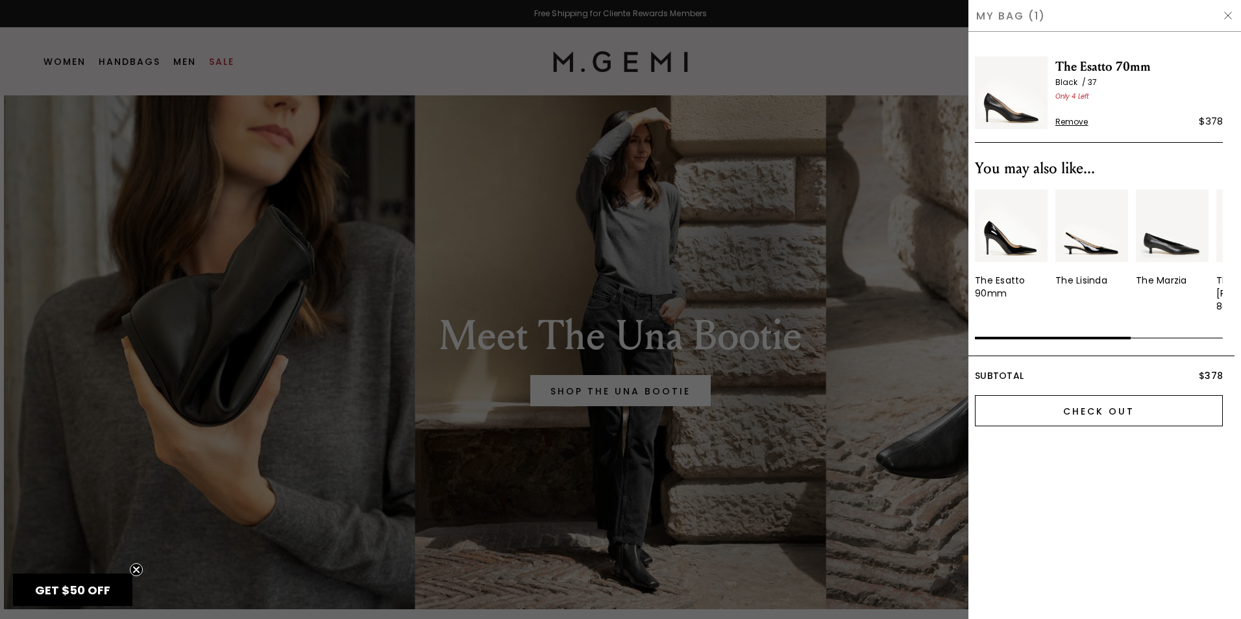
drag, startPoint x: 1146, startPoint y: 382, endPoint x: 1127, endPoint y: 403, distance: 28.5
click at [1143, 386] on div "Subtotal $378 Check Out" at bounding box center [1099, 396] width 271 height 80
click at [1125, 403] on input "Check Out" at bounding box center [1099, 410] width 248 height 31
